Goal: Task Accomplishment & Management: Complete application form

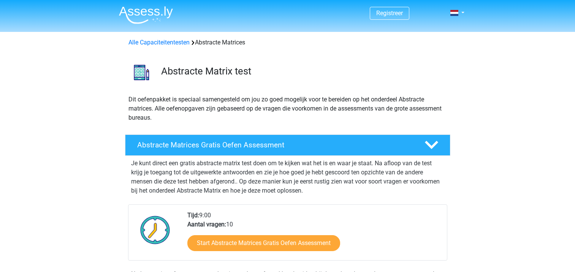
scroll to position [114, 0]
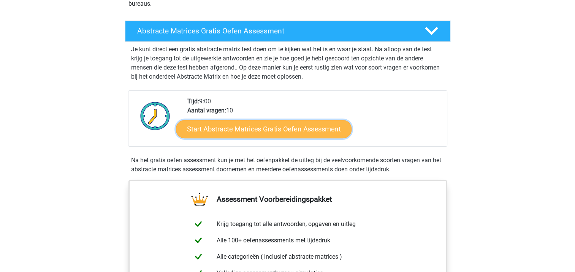
click at [254, 129] on link "Start Abstracte Matrices Gratis Oefen Assessment" at bounding box center [264, 129] width 176 height 18
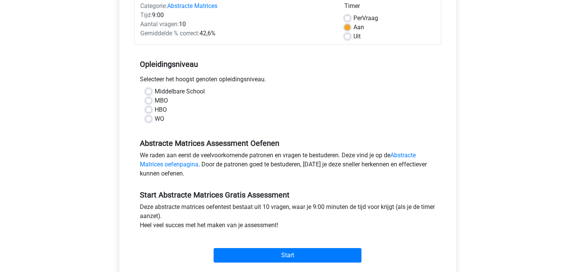
scroll to position [114, 0]
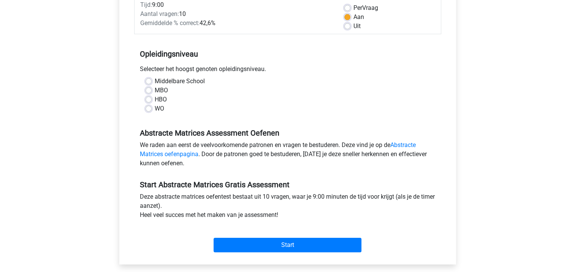
click at [155, 98] on label "HBO" at bounding box center [161, 99] width 12 height 9
click at [149, 98] on input "HBO" at bounding box center [149, 99] width 6 height 8
radio input "true"
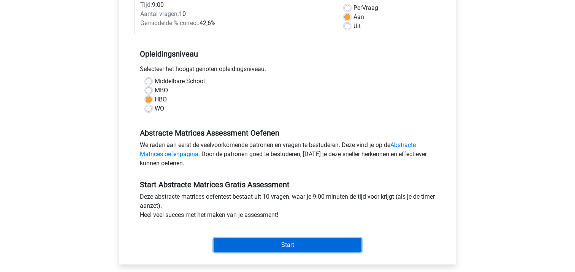
click at [273, 244] on input "Start" at bounding box center [288, 245] width 148 height 14
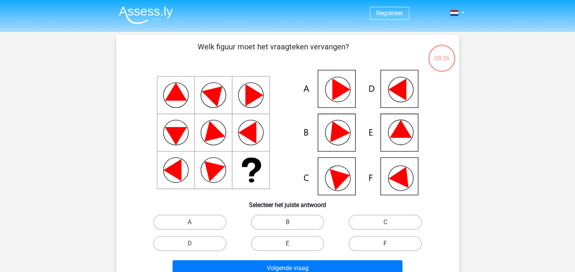
click at [369, 239] on label "F" at bounding box center [385, 243] width 73 height 15
click at [386, 244] on input "F" at bounding box center [388, 246] width 5 height 5
radio input "true"
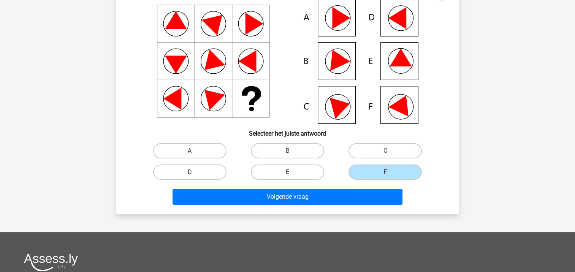
scroll to position [76, 0]
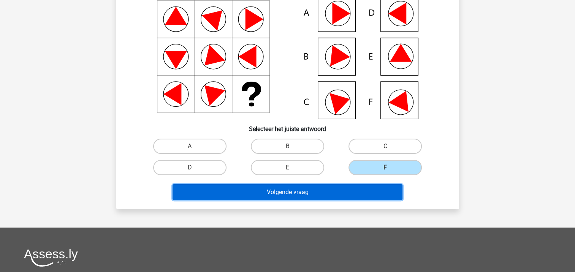
click at [316, 194] on button "Volgende vraag" at bounding box center [288, 192] width 230 height 16
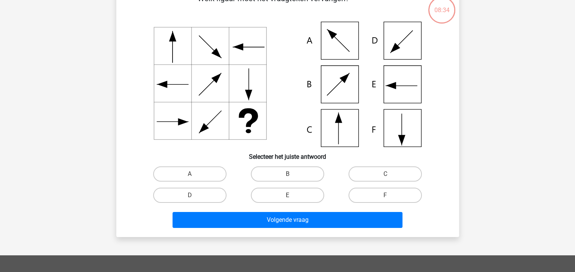
scroll to position [35, 0]
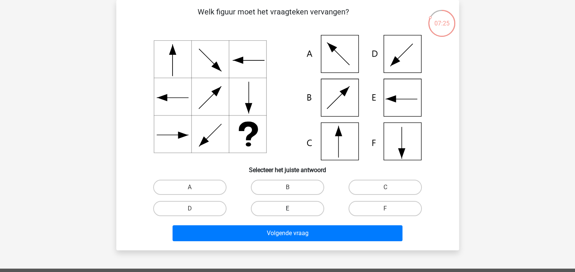
click at [280, 207] on label "E" at bounding box center [287, 208] width 73 height 15
click at [287, 209] on input "E" at bounding box center [289, 211] width 5 height 5
radio input "true"
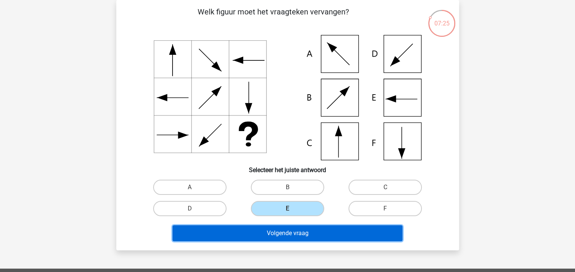
click at [291, 236] on button "Volgende vraag" at bounding box center [288, 233] width 230 height 16
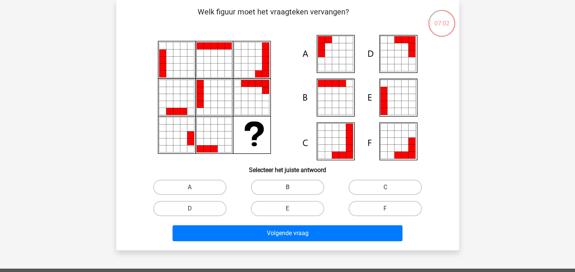
click at [284, 181] on label "B" at bounding box center [287, 187] width 73 height 15
click at [287, 187] on input "B" at bounding box center [289, 189] width 5 height 5
radio input "true"
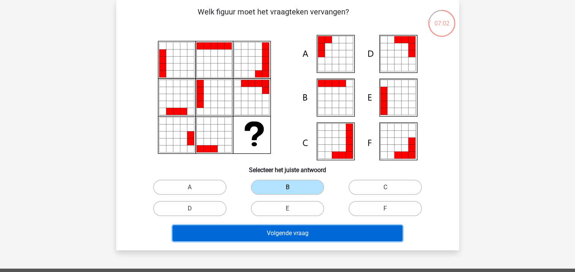
click at [279, 237] on button "Volgende vraag" at bounding box center [288, 233] width 230 height 16
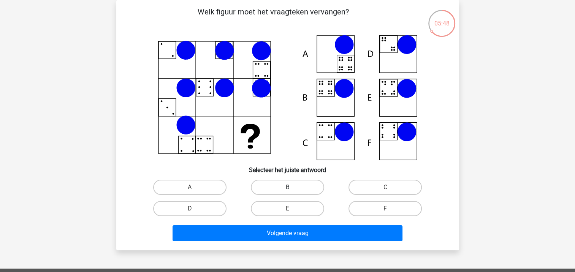
click at [286, 184] on label "B" at bounding box center [287, 187] width 73 height 15
click at [287, 187] on input "B" at bounding box center [289, 189] width 5 height 5
radio input "true"
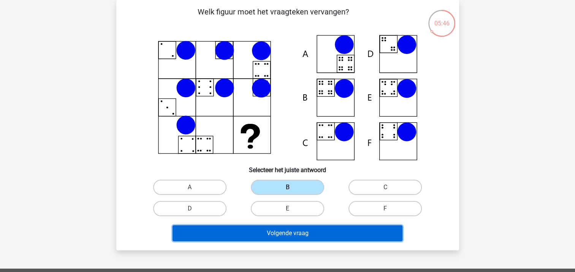
click at [302, 235] on button "Volgende vraag" at bounding box center [288, 233] width 230 height 16
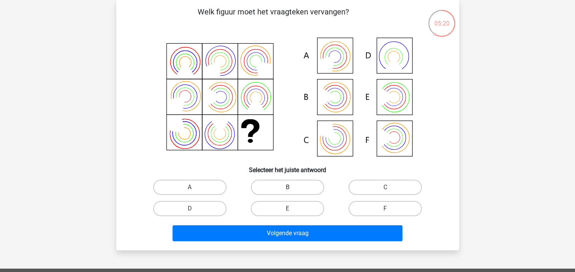
click at [281, 185] on label "B" at bounding box center [287, 187] width 73 height 15
click at [287, 187] on input "B" at bounding box center [289, 189] width 5 height 5
radio input "true"
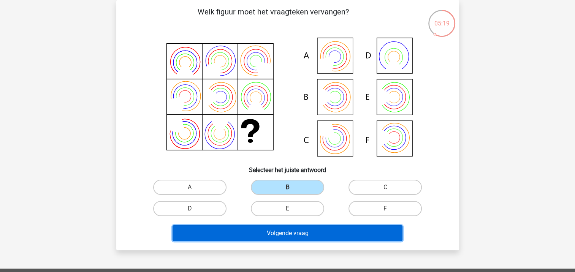
click at [288, 232] on button "Volgende vraag" at bounding box center [288, 233] width 230 height 16
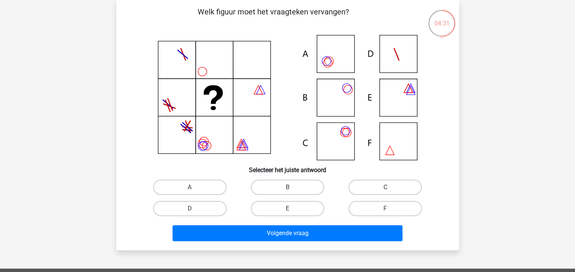
click at [188, 130] on icon at bounding box center [186, 129] width 10 height 8
click at [199, 188] on label "A" at bounding box center [189, 187] width 73 height 15
click at [195, 188] on input "A" at bounding box center [192, 189] width 5 height 5
radio input "true"
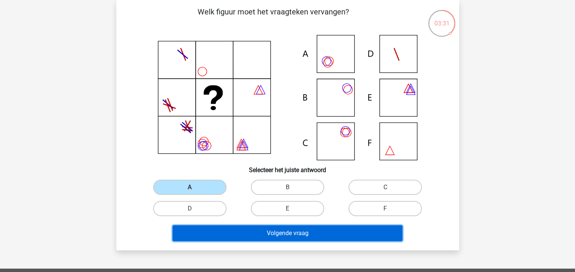
click at [262, 233] on button "Volgende vraag" at bounding box center [288, 233] width 230 height 16
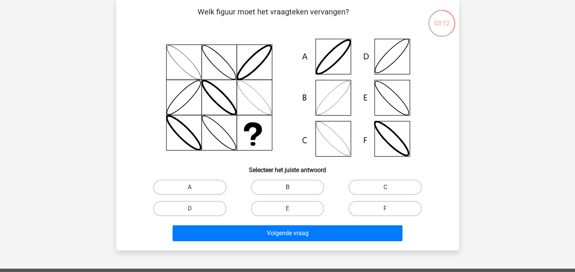
drag, startPoint x: 275, startPoint y: 186, endPoint x: 275, endPoint y: 192, distance: 6.5
click at [275, 186] on label "B" at bounding box center [287, 187] width 73 height 15
click at [287, 187] on input "B" at bounding box center [289, 189] width 5 height 5
radio input "true"
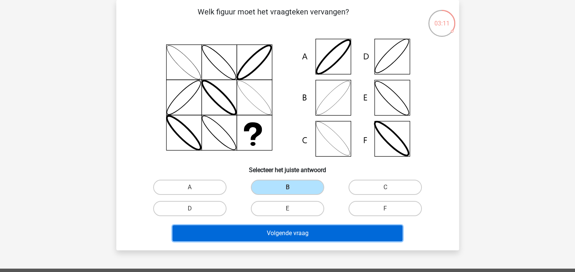
click at [271, 231] on button "Volgende vraag" at bounding box center [288, 233] width 230 height 16
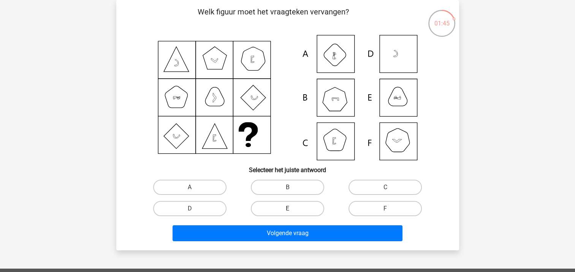
click at [301, 205] on label "E" at bounding box center [287, 208] width 73 height 15
click at [292, 209] on input "E" at bounding box center [289, 211] width 5 height 5
radio input "true"
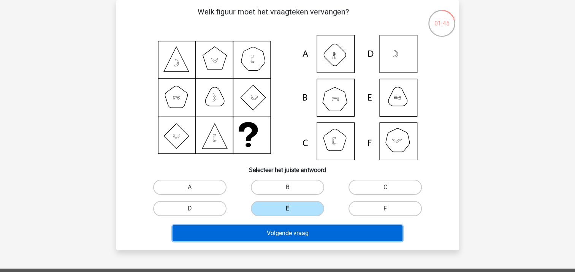
click at [300, 237] on button "Volgende vraag" at bounding box center [288, 233] width 230 height 16
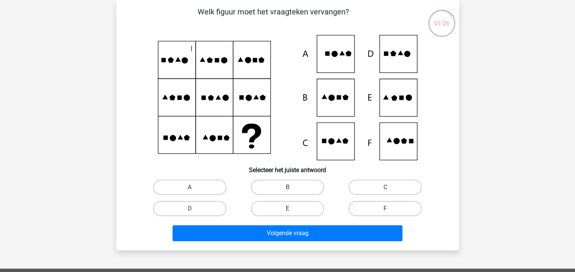
click at [294, 207] on label "E" at bounding box center [287, 208] width 73 height 15
click at [292, 209] on input "E" at bounding box center [289, 211] width 5 height 5
radio input "true"
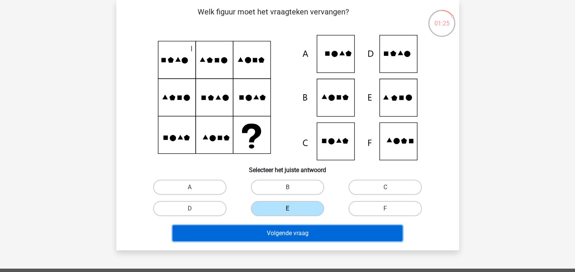
click at [322, 234] on button "Volgende vraag" at bounding box center [288, 233] width 230 height 16
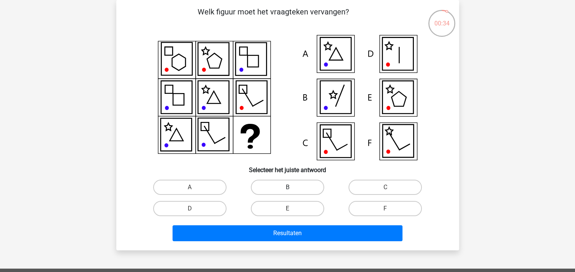
click at [297, 190] on label "B" at bounding box center [287, 187] width 73 height 15
click at [292, 190] on input "B" at bounding box center [289, 189] width 5 height 5
radio input "true"
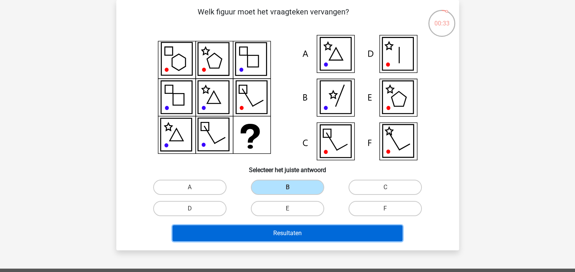
click at [300, 233] on button "Resultaten" at bounding box center [288, 233] width 230 height 16
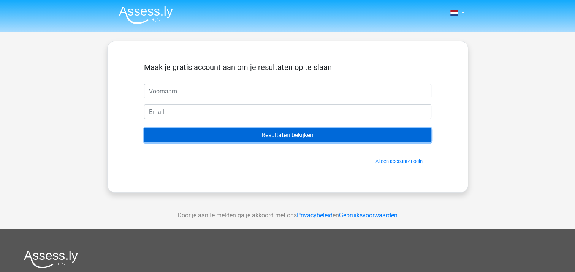
click at [285, 138] on input "Resultaten bekijken" at bounding box center [287, 135] width 287 height 14
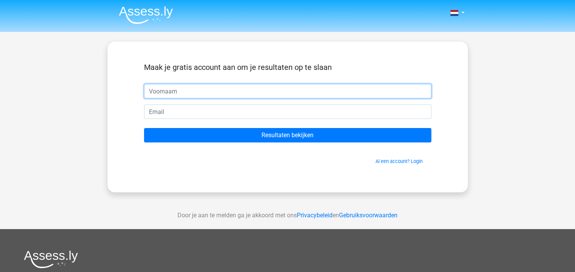
click at [217, 88] on input "text" at bounding box center [287, 91] width 287 height 14
type input "Stefanie"
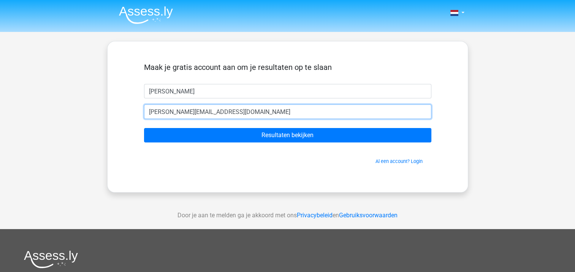
type input "stefanie_degraaf@hotmail.com"
click at [144, 128] on input "Resultaten bekijken" at bounding box center [287, 135] width 287 height 14
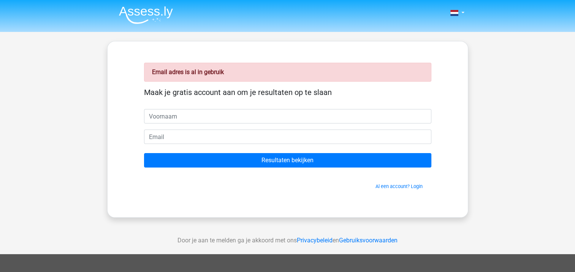
click at [228, 119] on input "text" at bounding box center [287, 116] width 287 height 14
type input "[PERSON_NAME]"
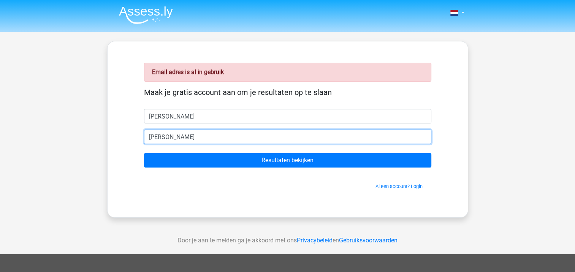
type input "[PERSON_NAME][EMAIL_ADDRESS][DOMAIN_NAME]"
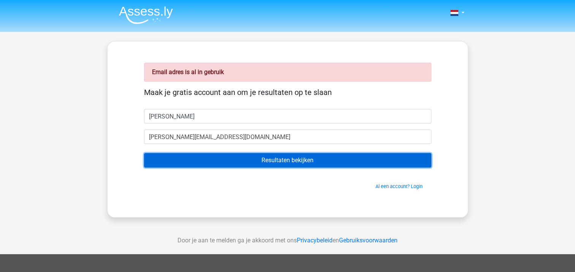
click at [256, 161] on input "Resultaten bekijken" at bounding box center [287, 160] width 287 height 14
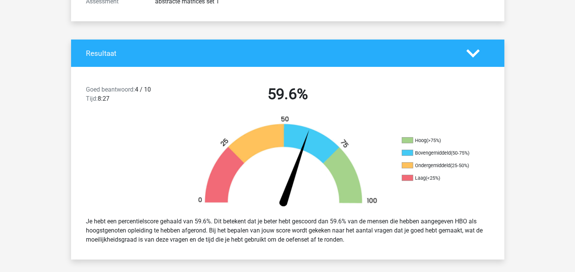
scroll to position [152, 0]
